Goal: Task Accomplishment & Management: Manage account settings

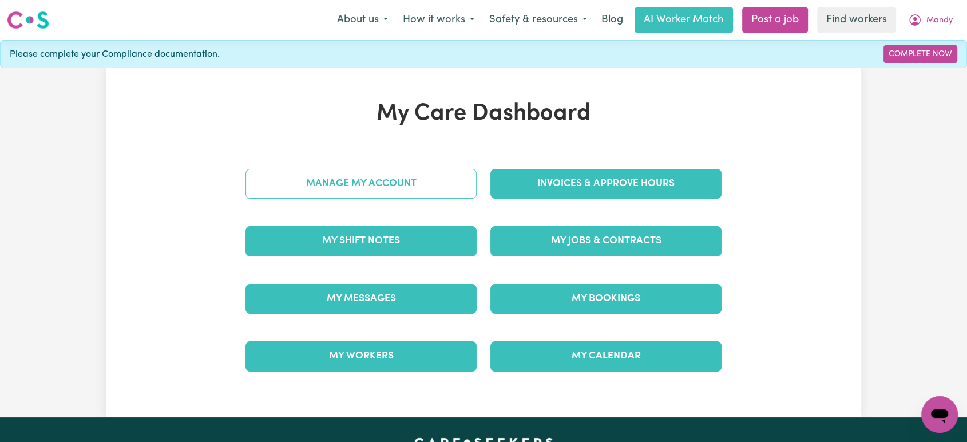
click at [419, 177] on link "Manage My Account" at bounding box center [360, 184] width 231 height 30
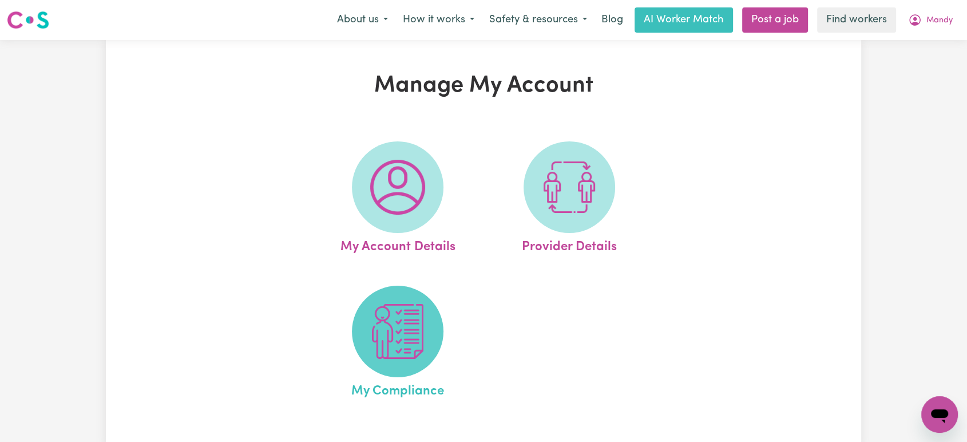
click at [425, 305] on span at bounding box center [398, 331] width 92 height 92
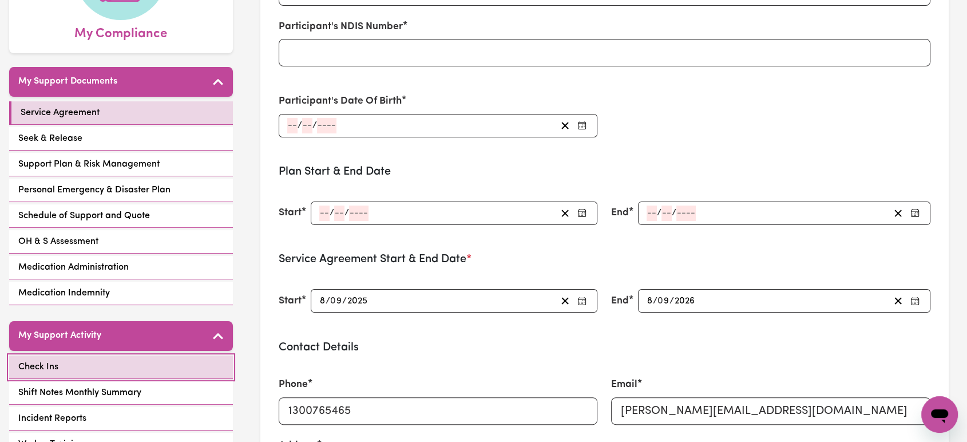
click at [97, 370] on link "Check Ins" at bounding box center [121, 366] width 224 height 23
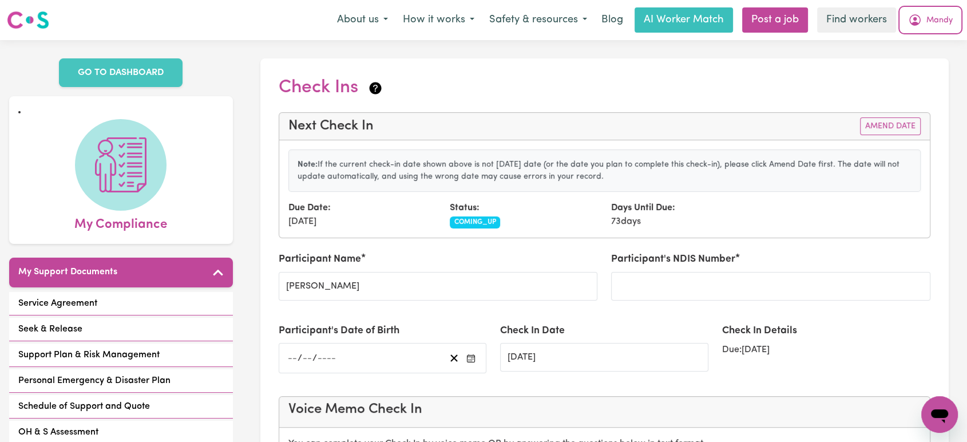
drag, startPoint x: 941, startPoint y: 26, endPoint x: 940, endPoint y: 32, distance: 5.8
click at [941, 26] on span "Mandy" at bounding box center [939, 20] width 26 height 13
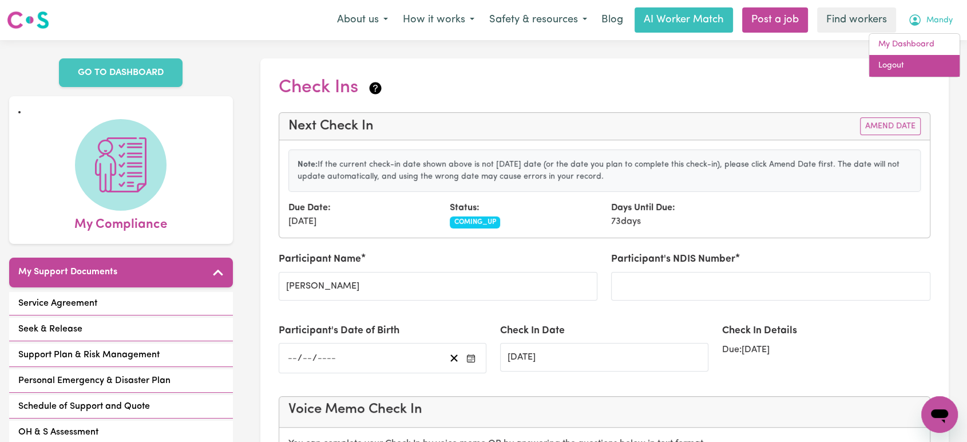
click at [934, 62] on link "Logout" at bounding box center [914, 66] width 90 height 22
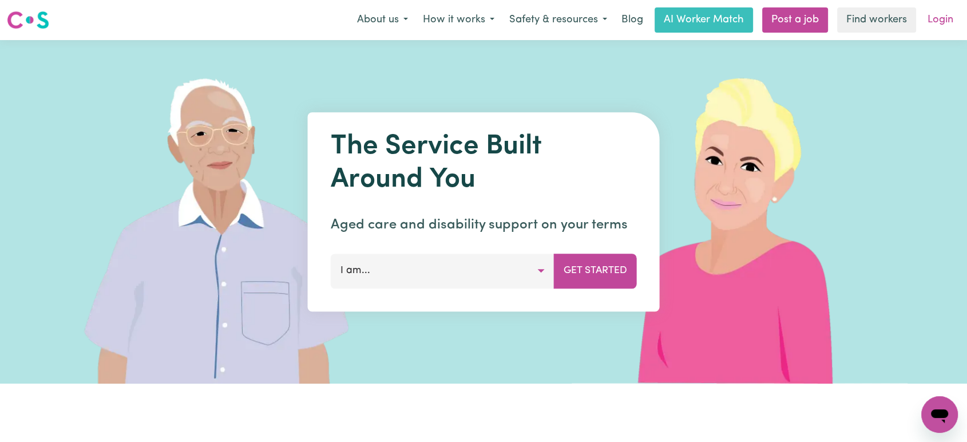
click at [947, 15] on link "Login" at bounding box center [939, 19] width 39 height 25
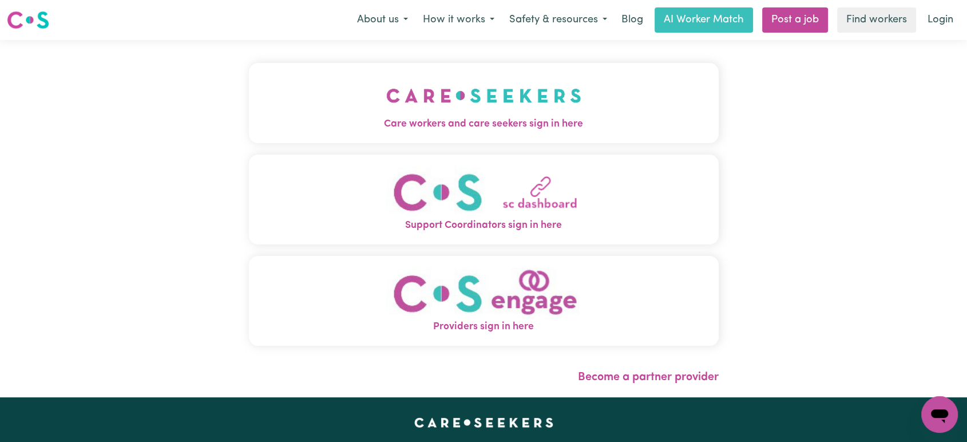
click at [480, 98] on div "Care workers and care seekers sign in here Support Coordinators sign in here Pr…" at bounding box center [483, 218] width 483 height 357
click at [489, 112] on img "Care workers and care seekers sign in here" at bounding box center [483, 95] width 195 height 42
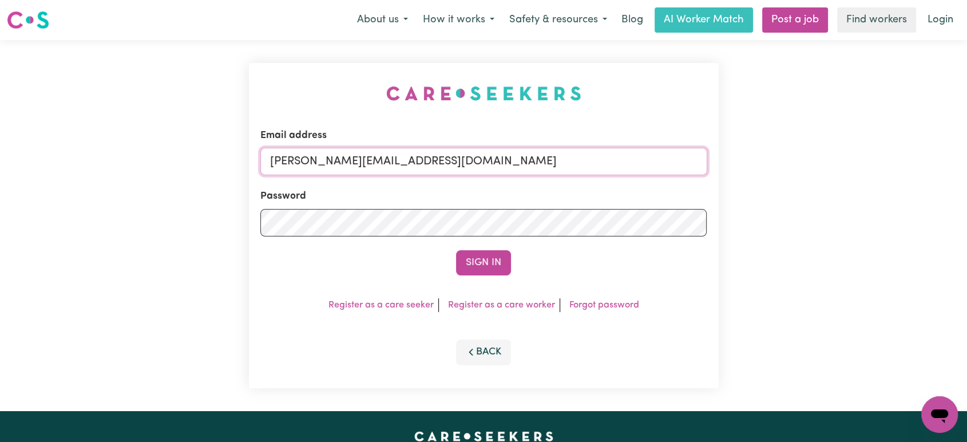
click at [517, 154] on input "[PERSON_NAME][EMAIL_ADDRESS][DOMAIN_NAME]" at bounding box center [483, 161] width 447 height 27
drag, startPoint x: 567, startPoint y: 168, endPoint x: 328, endPoint y: 152, distance: 239.1
click at [328, 152] on input "[EMAIL_ADDRESS][DOMAIN_NAME]" at bounding box center [483, 161] width 447 height 27
type input "[EMAIL_ADDRESS][DOMAIN_NAME]"
click at [499, 261] on button "Sign In" at bounding box center [483, 262] width 55 height 25
